Goal: Task Accomplishment & Management: Manage account settings

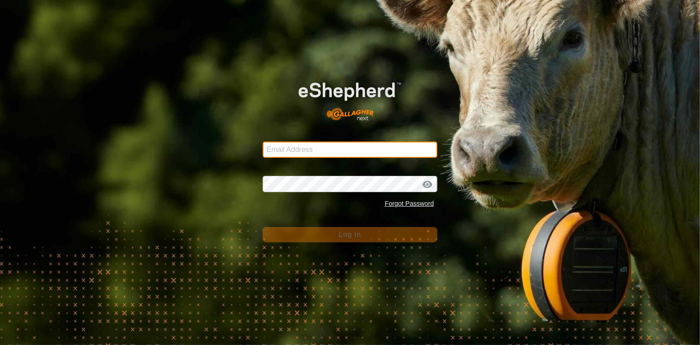
type input "Btchilders70@gmail.com"
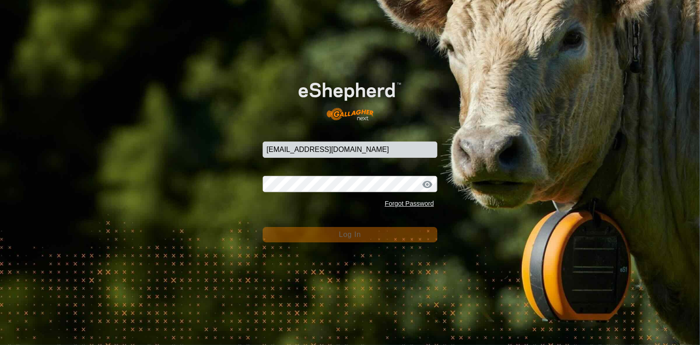
click at [382, 239] on button "Log In" at bounding box center [350, 234] width 175 height 15
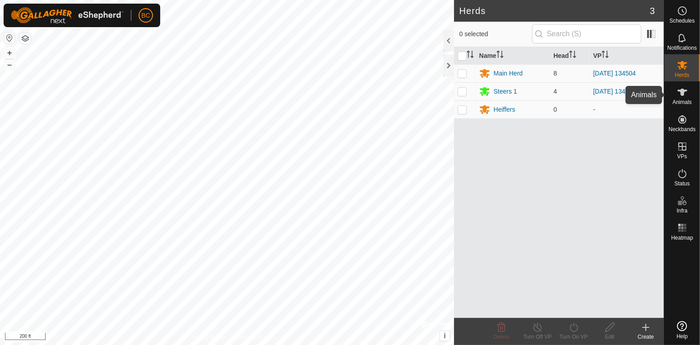
click at [684, 94] on icon at bounding box center [683, 92] width 10 height 7
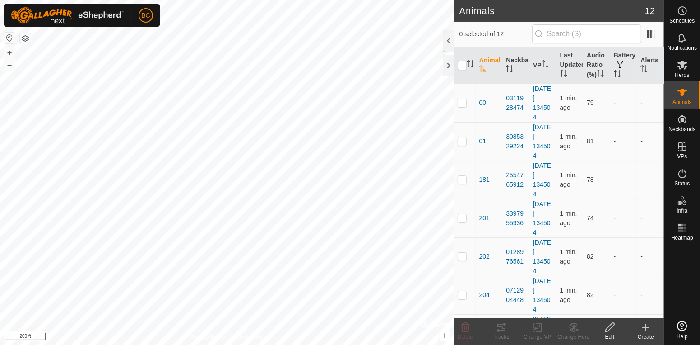
click at [461, 72] on th at bounding box center [465, 65] width 22 height 37
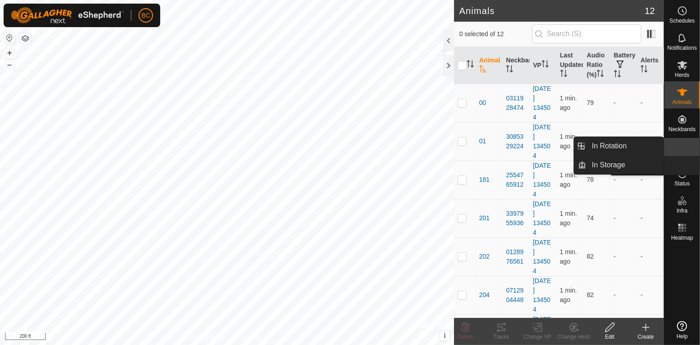
click at [687, 144] on link "In Rotation" at bounding box center [661, 147] width 77 height 18
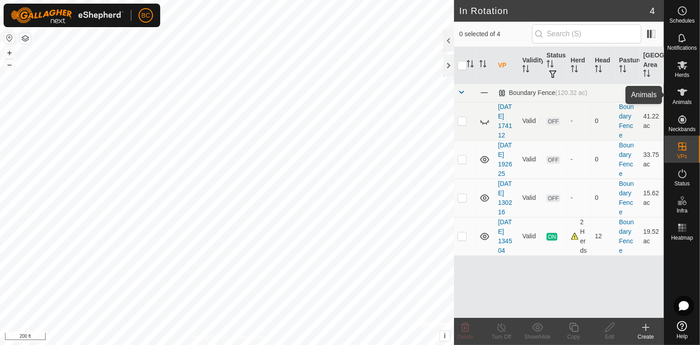
click at [685, 88] on icon at bounding box center [682, 92] width 11 height 11
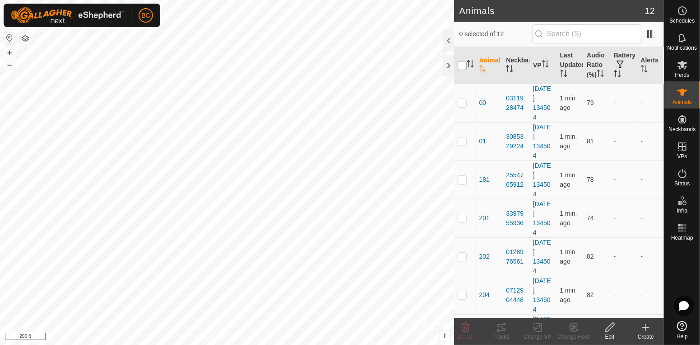
click at [465, 70] on input "checkbox" at bounding box center [462, 65] width 9 height 9
checkbox input "true"
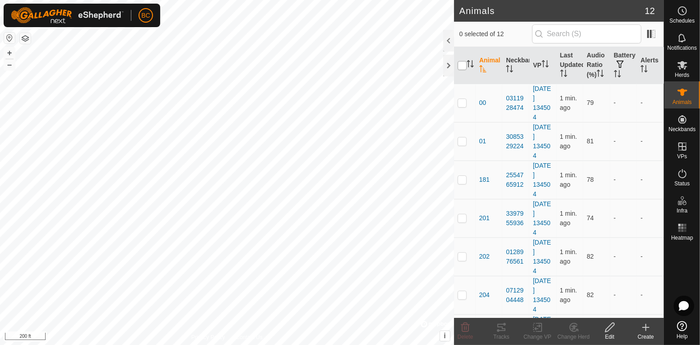
checkbox input "true"
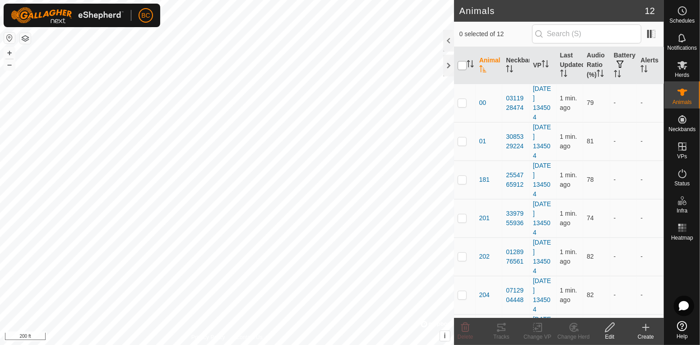
checkbox input "true"
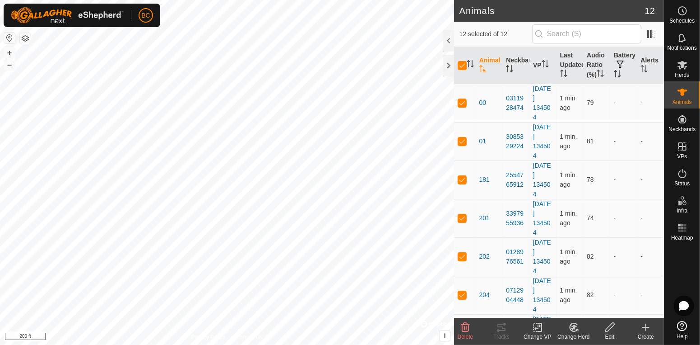
click at [535, 332] on div "Change VP" at bounding box center [538, 336] width 36 height 8
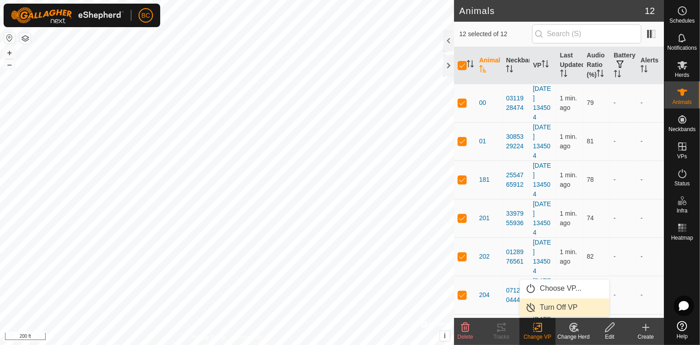
click at [550, 307] on link "Turn Off VP" at bounding box center [564, 307] width 89 height 18
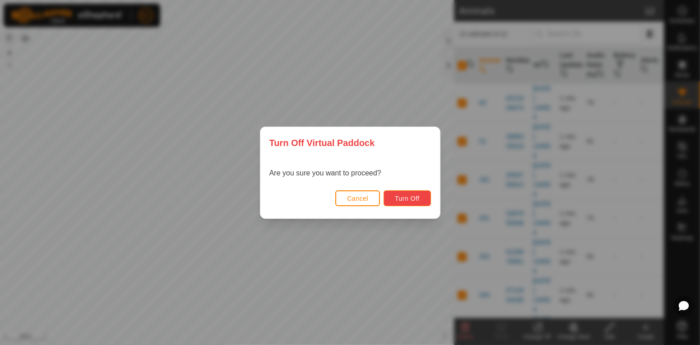
click at [403, 195] on span "Turn Off" at bounding box center [407, 198] width 25 height 7
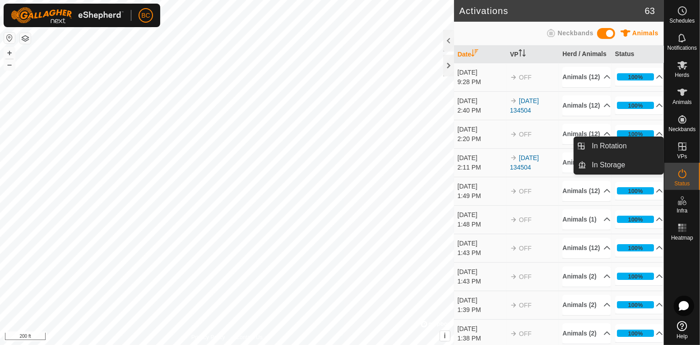
click at [686, 151] on icon at bounding box center [682, 146] width 11 height 11
click at [622, 153] on link "In Rotation" at bounding box center [625, 146] width 77 height 18
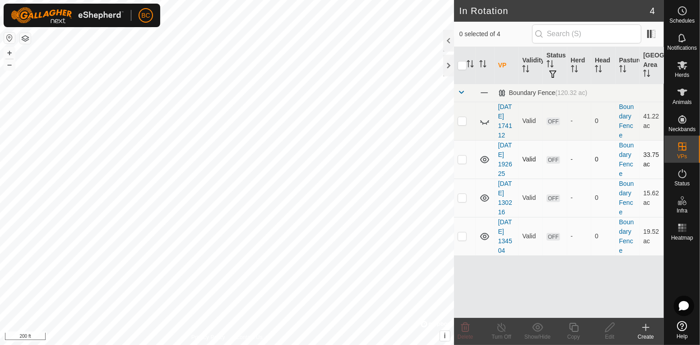
click at [487, 163] on icon at bounding box center [485, 159] width 11 height 11
click at [487, 200] on icon at bounding box center [485, 197] width 11 height 11
checkbox input "true"
click at [611, 326] on icon at bounding box center [610, 326] width 11 height 11
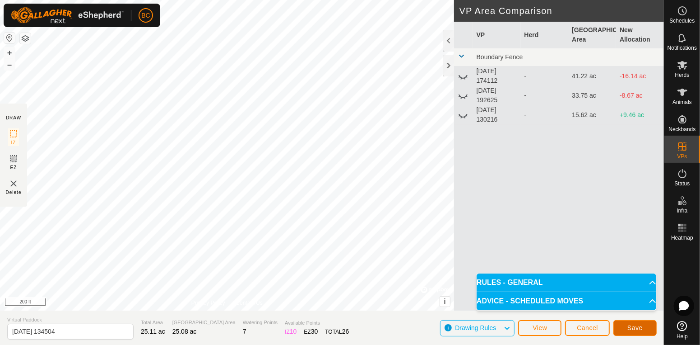
click at [631, 326] on span "Save" at bounding box center [635, 327] width 15 height 7
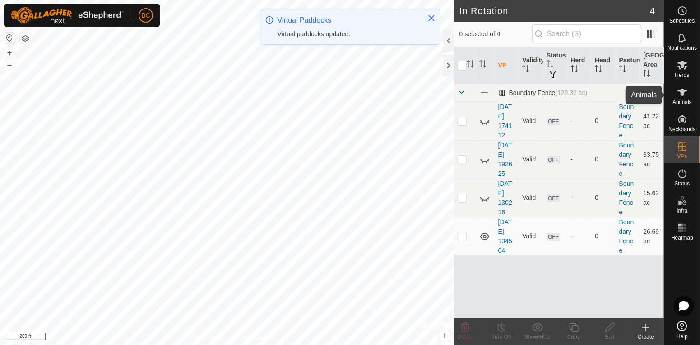
click at [687, 97] on icon at bounding box center [682, 92] width 11 height 11
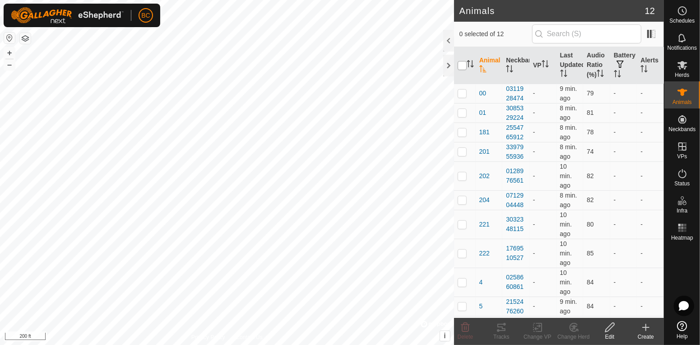
click at [463, 68] on input "checkbox" at bounding box center [462, 65] width 9 height 9
checkbox input "true"
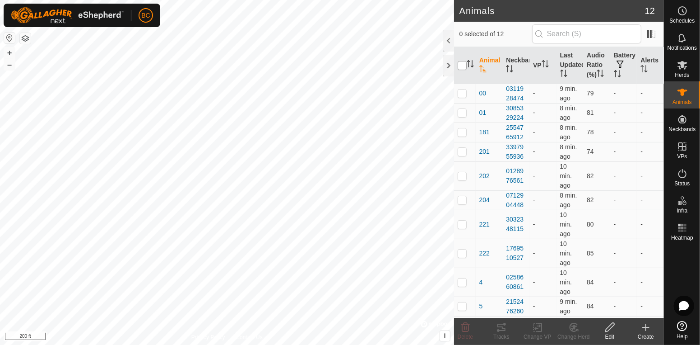
checkbox input "true"
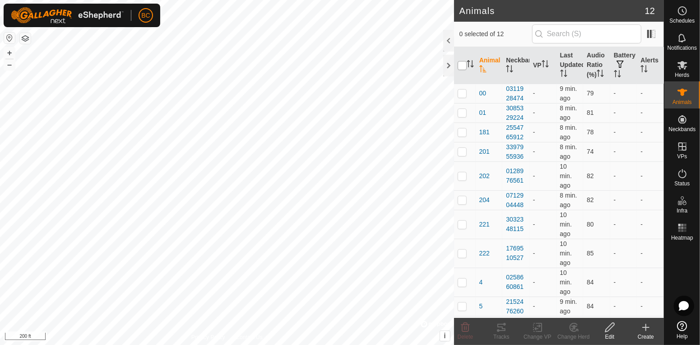
checkbox input "true"
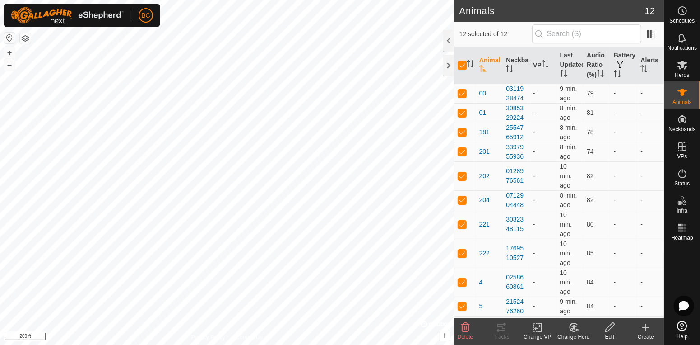
click at [542, 326] on icon at bounding box center [537, 326] width 11 height 11
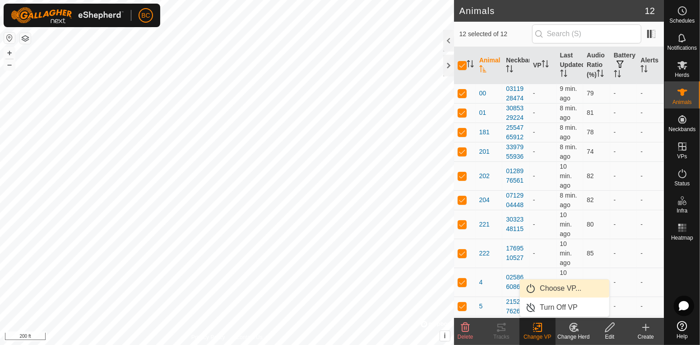
click at [550, 285] on link "Choose VP..." at bounding box center [564, 288] width 89 height 18
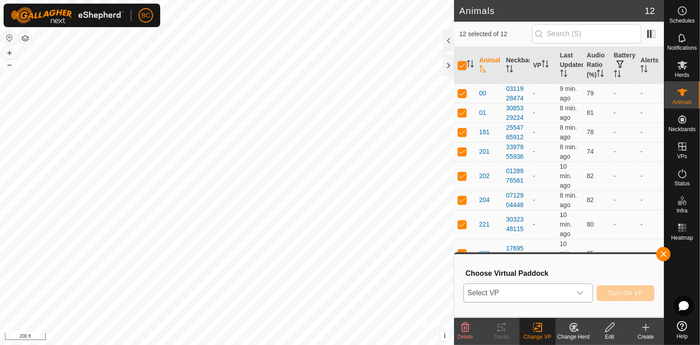
click at [577, 289] on icon "dropdown trigger" at bounding box center [580, 292] width 7 height 7
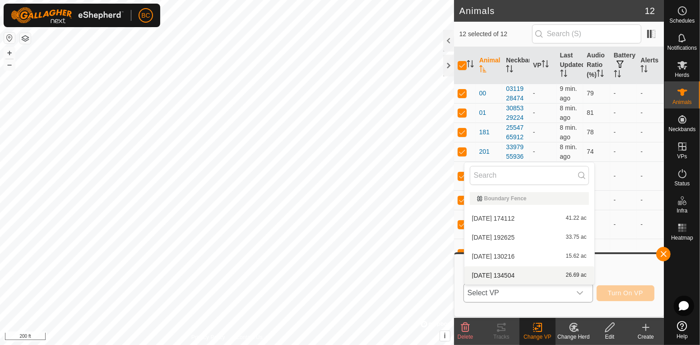
click at [569, 276] on li "2025-08-19 134504 26.69 ac" at bounding box center [530, 275] width 130 height 18
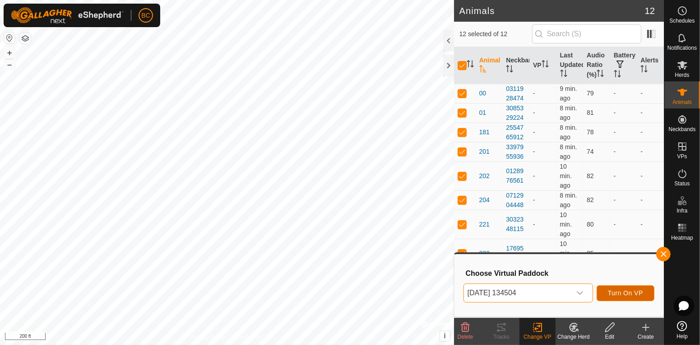
click at [632, 298] on button "Turn On VP" at bounding box center [626, 293] width 58 height 16
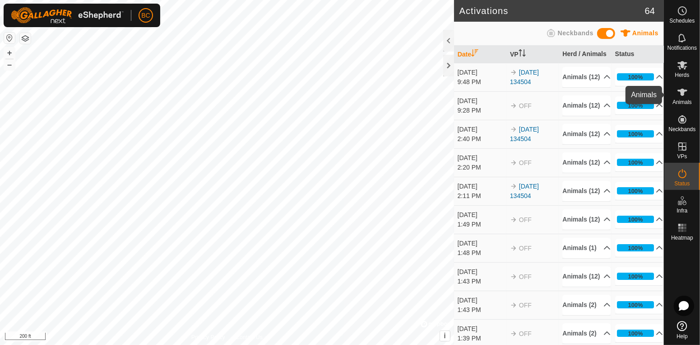
click at [685, 88] on icon at bounding box center [682, 92] width 11 height 11
